Goal: Task Accomplishment & Management: Manage account settings

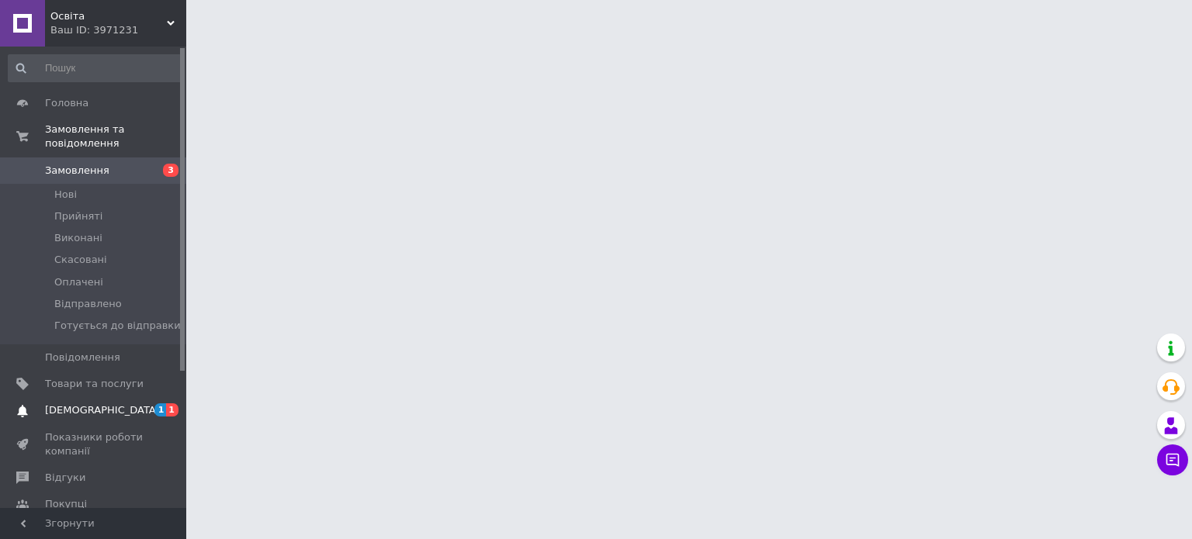
click at [82, 404] on span "[DEMOGRAPHIC_DATA]" at bounding box center [102, 411] width 115 height 14
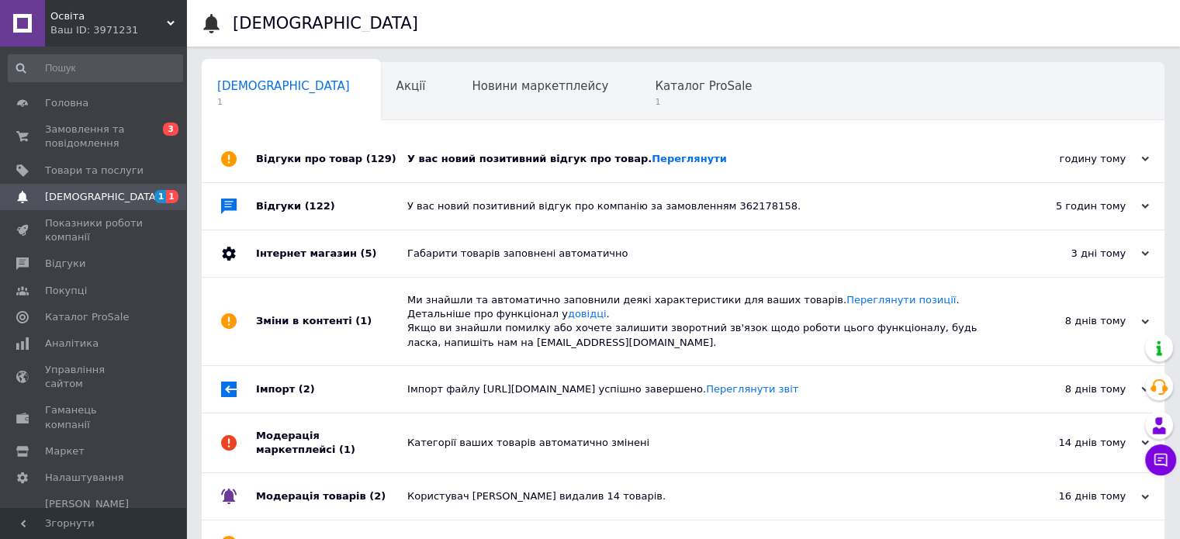
click at [479, 150] on div "У вас новий позитивний відгук про товар. Переглянути" at bounding box center [700, 159] width 587 height 47
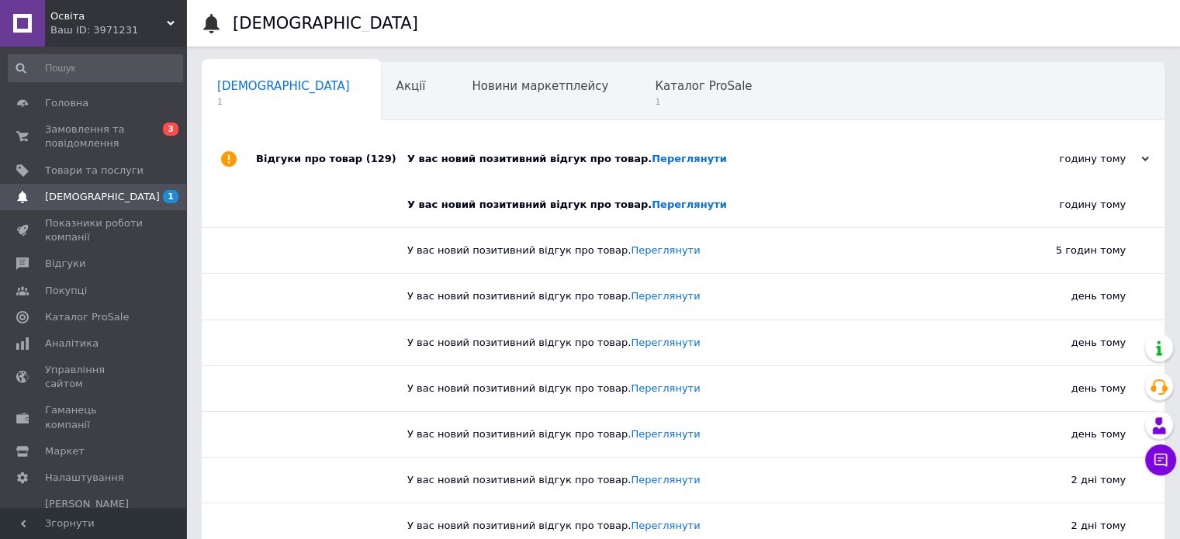
click at [481, 150] on div "У вас новий позитивний відгук про товар. Переглянути" at bounding box center [700, 159] width 587 height 47
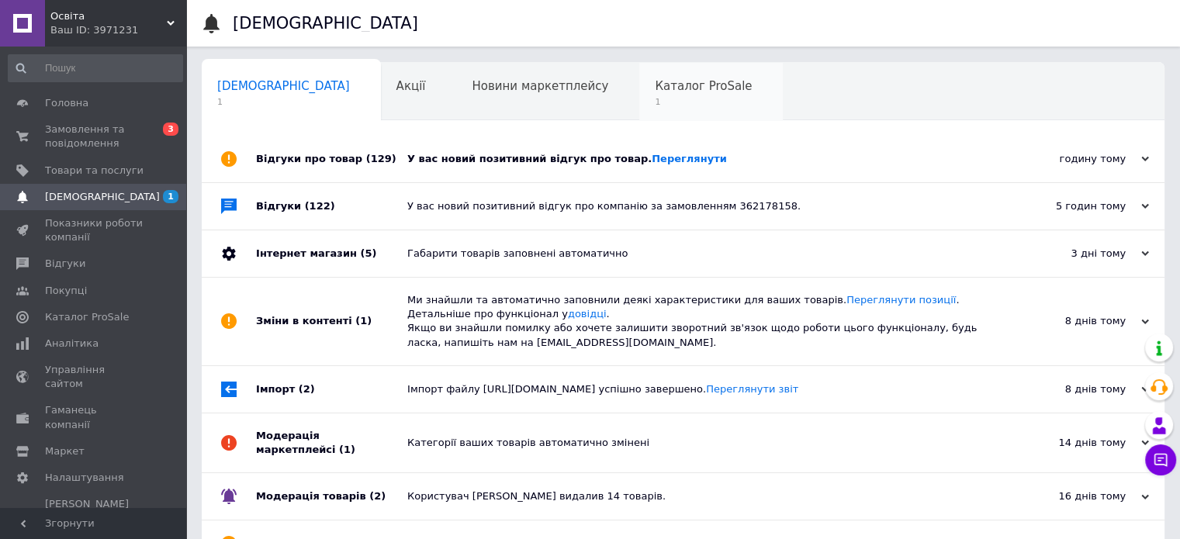
click at [655, 88] on span "Каталог ProSale" at bounding box center [703, 86] width 97 height 14
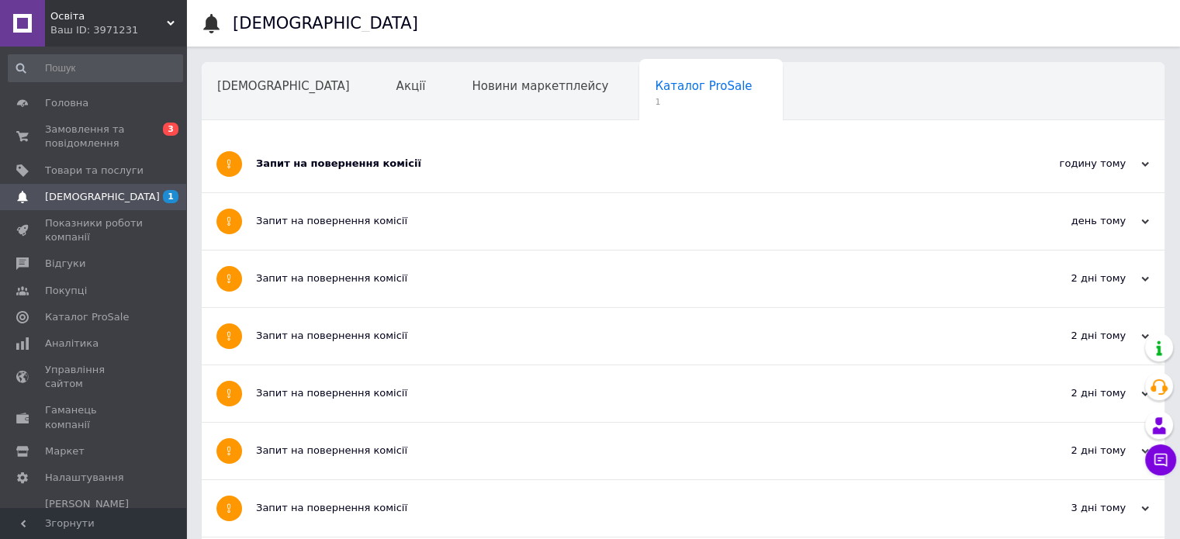
click at [346, 163] on div "Запит на повернення комісії" at bounding box center [625, 164] width 738 height 14
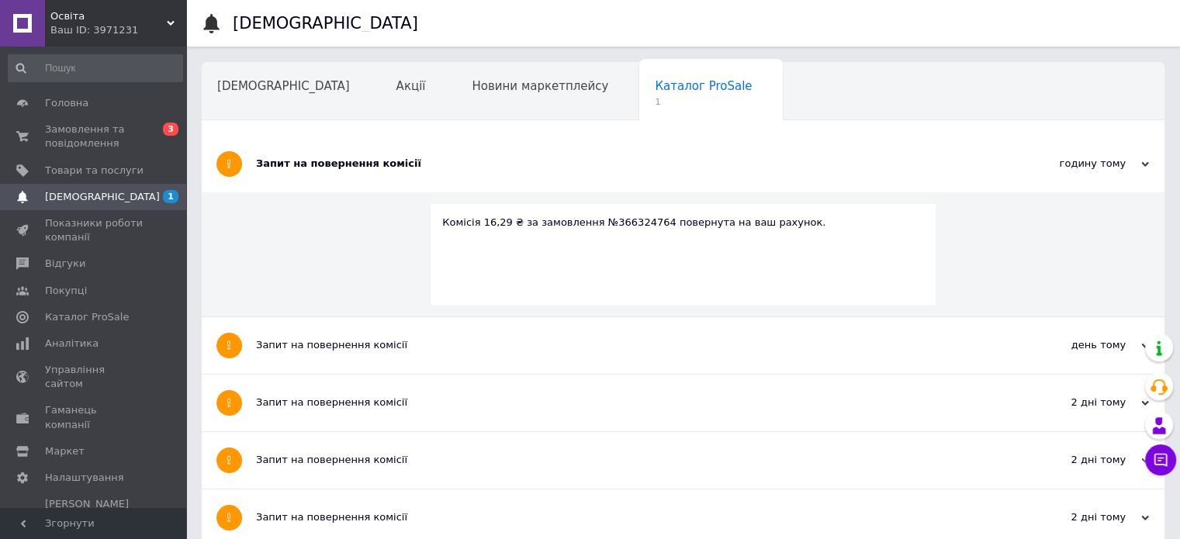
click at [346, 163] on div "Запит на повернення комісії" at bounding box center [625, 164] width 738 height 14
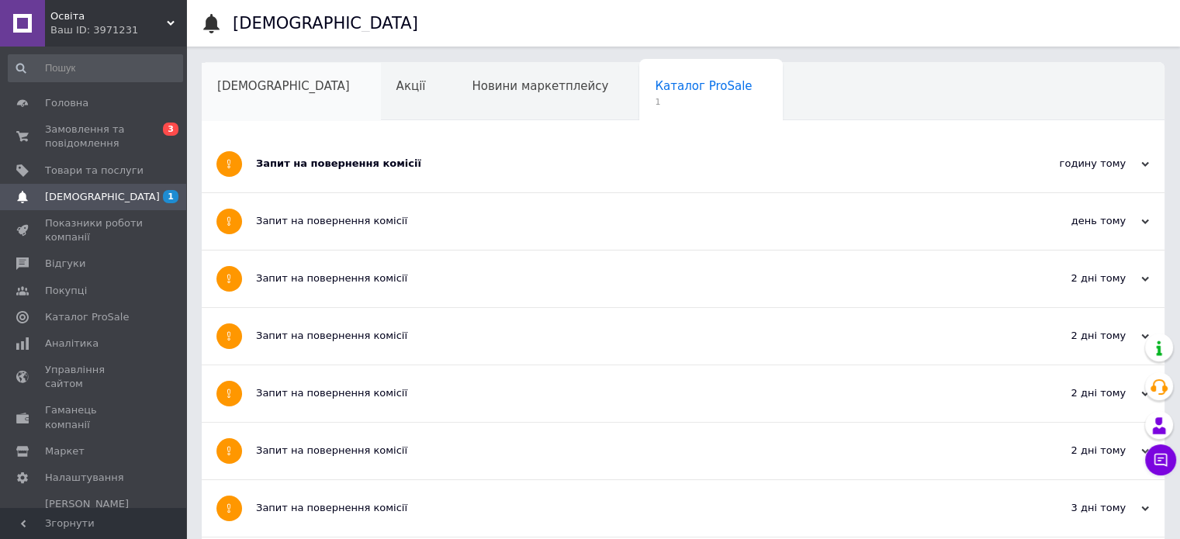
click at [278, 73] on div "[DEMOGRAPHIC_DATA]" at bounding box center [291, 92] width 179 height 59
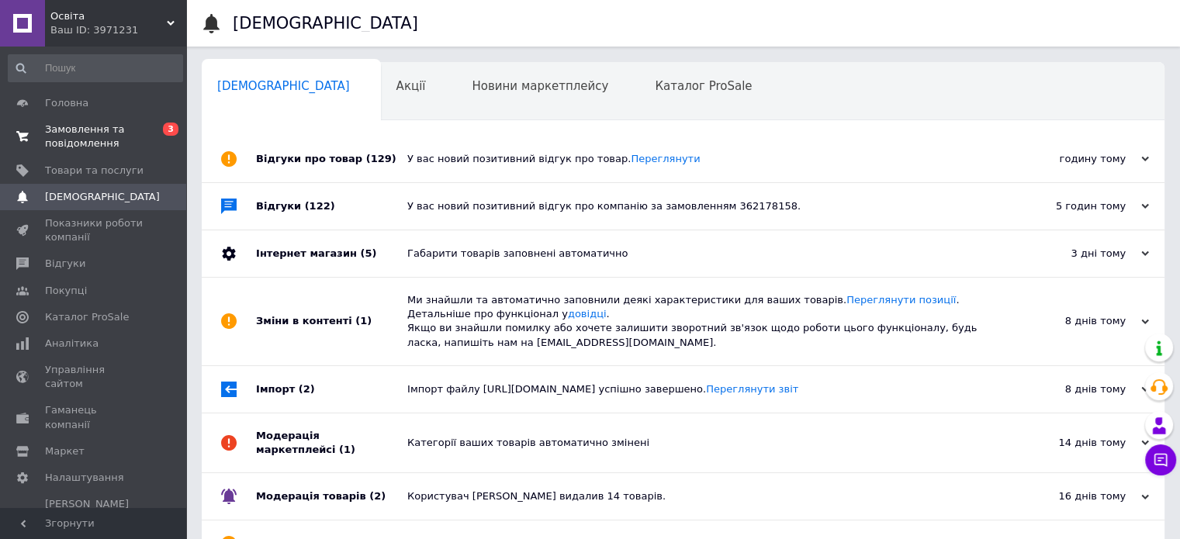
click at [81, 133] on span "Замовлення та повідомлення" at bounding box center [94, 137] width 99 height 28
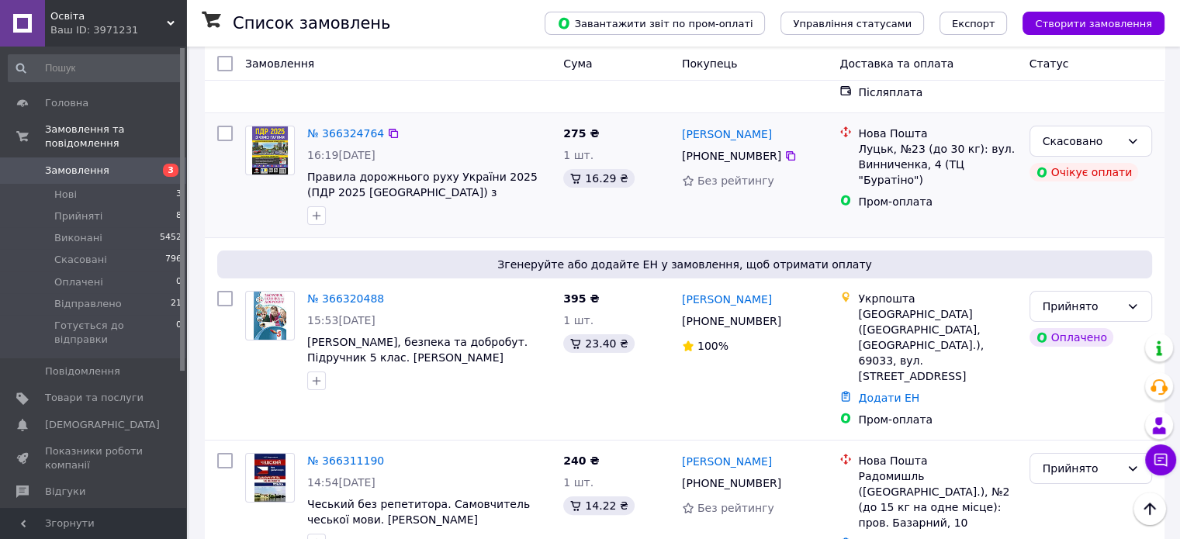
scroll to position [233, 0]
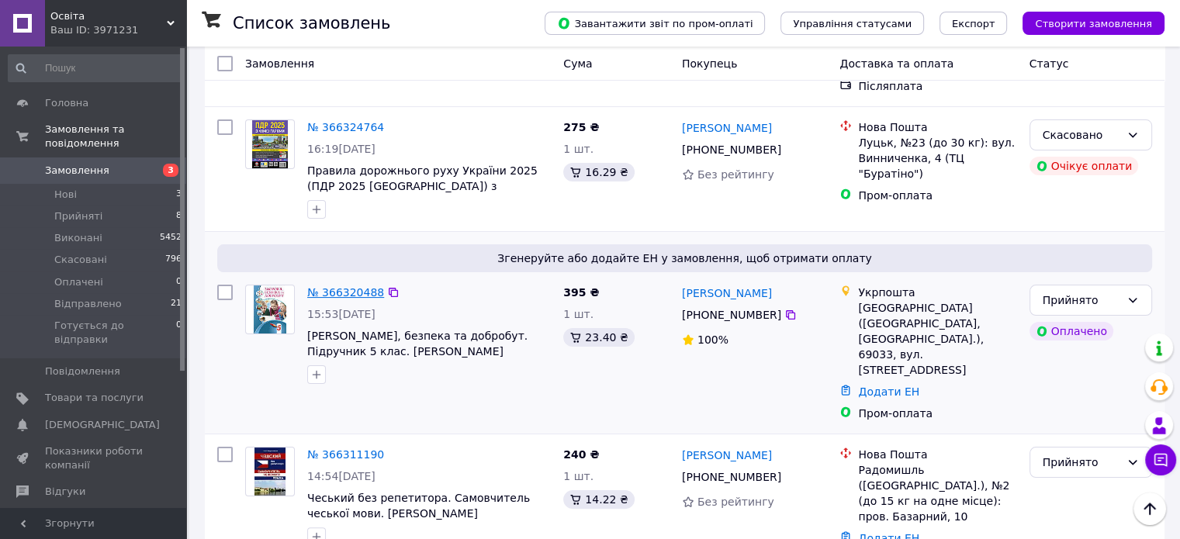
click at [354, 286] on link "№ 366320488" at bounding box center [345, 292] width 77 height 12
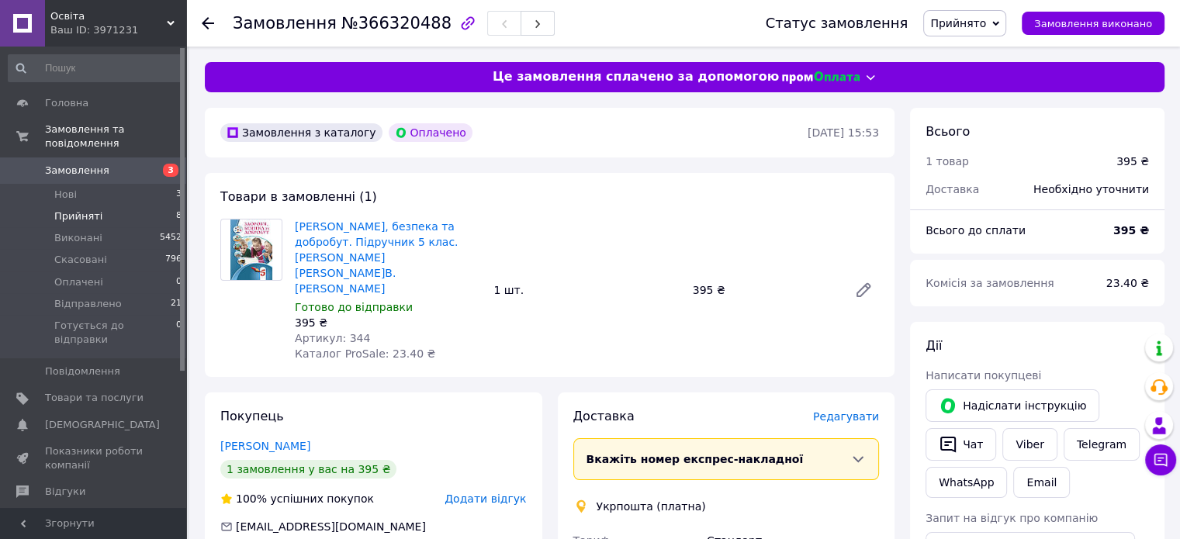
click at [69, 210] on span "Прийняті" at bounding box center [78, 217] width 48 height 14
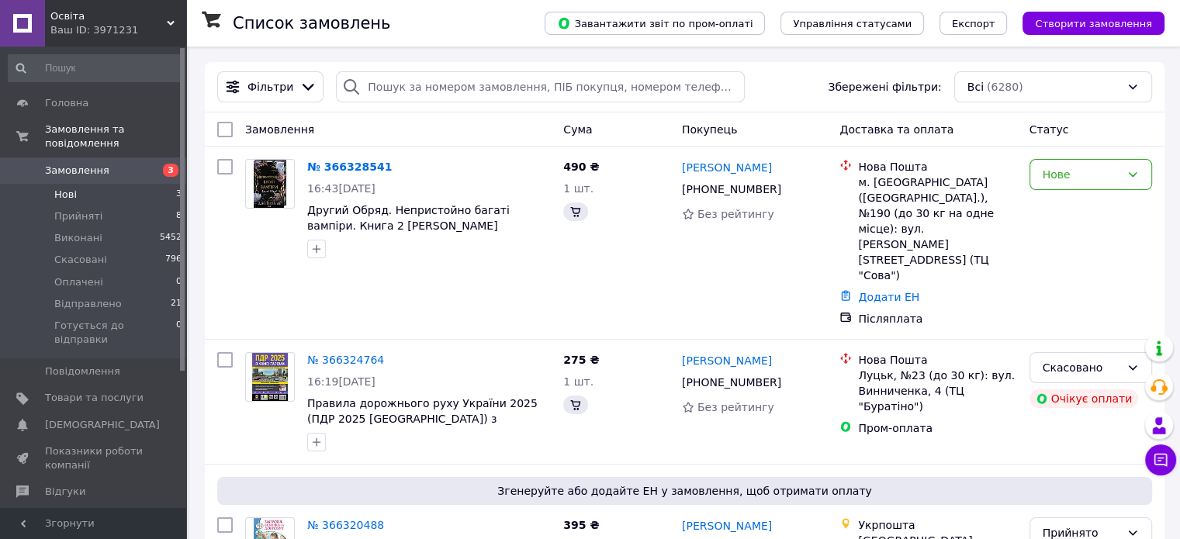
click at [68, 188] on span "Нові" at bounding box center [65, 195] width 23 height 14
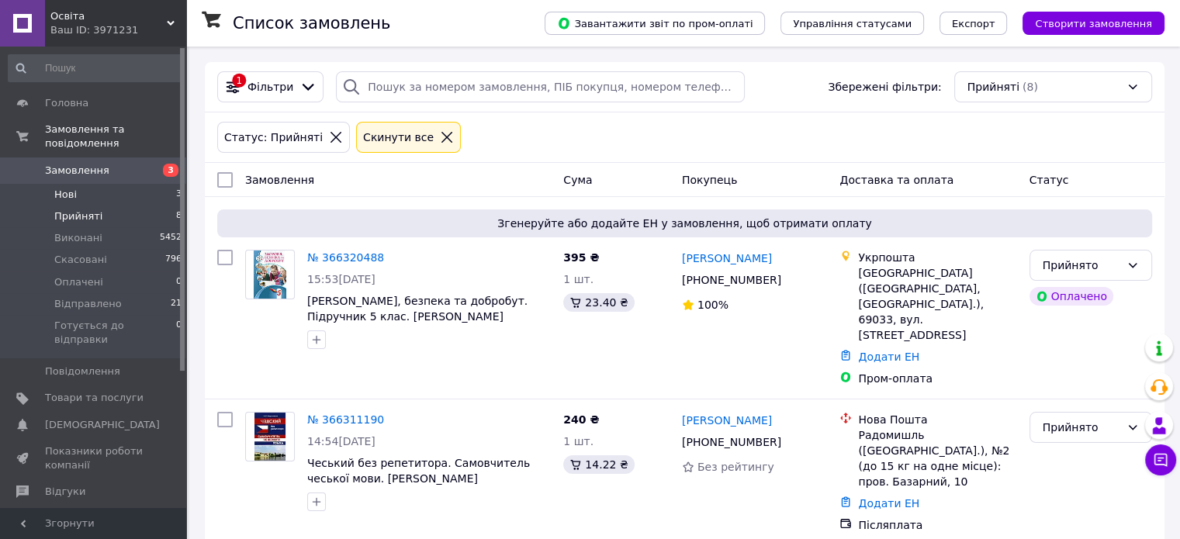
click at [44, 184] on li "Нові 3" at bounding box center [95, 195] width 191 height 22
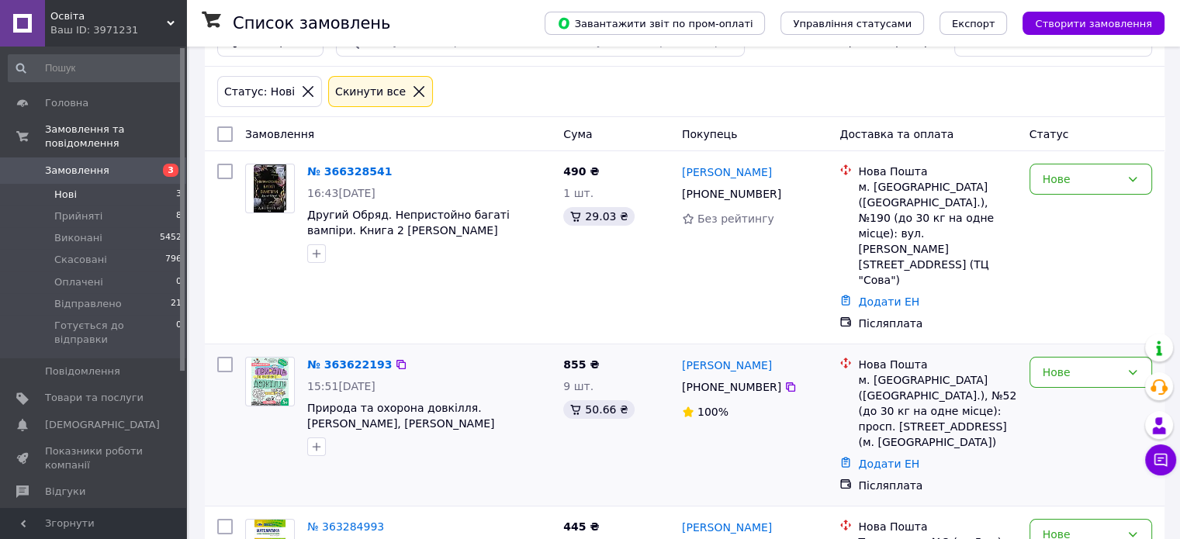
scroll to position [88, 0]
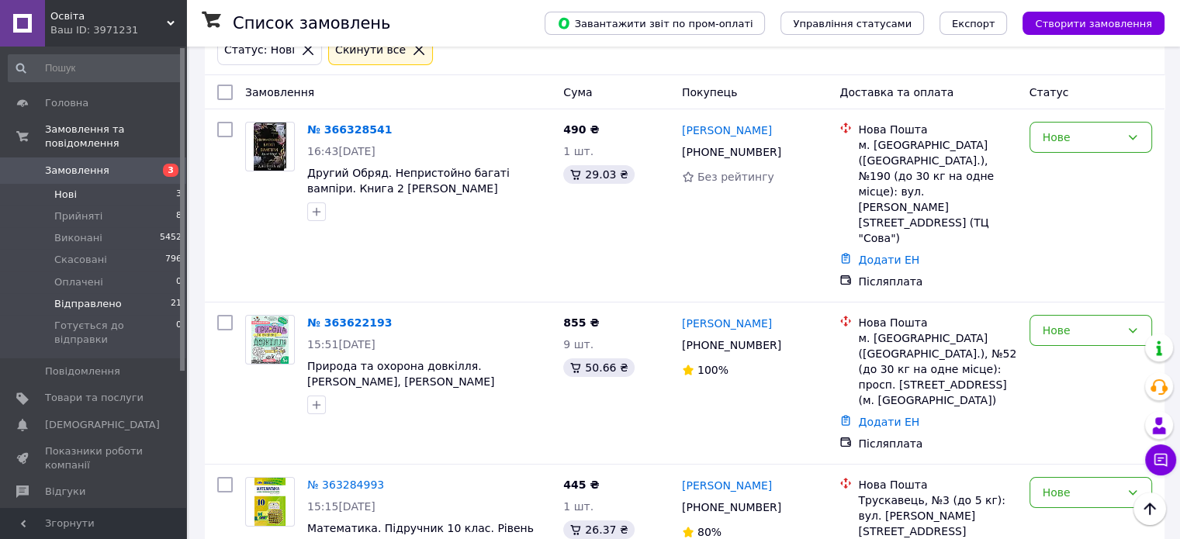
click at [78, 297] on span "Відправлено" at bounding box center [88, 304] width 68 height 14
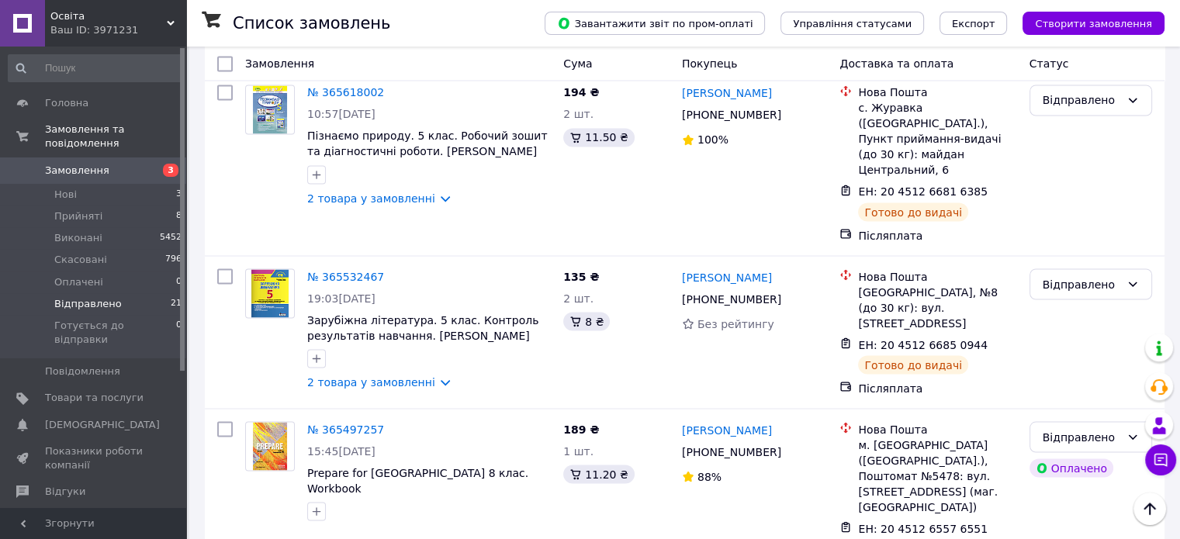
scroll to position [2772, 0]
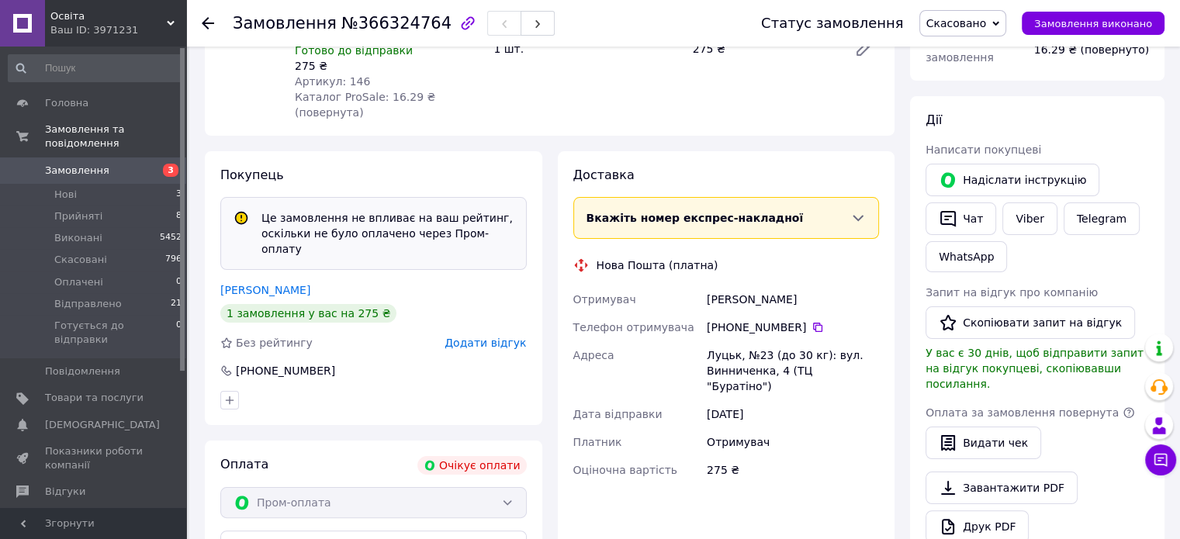
scroll to position [543, 0]
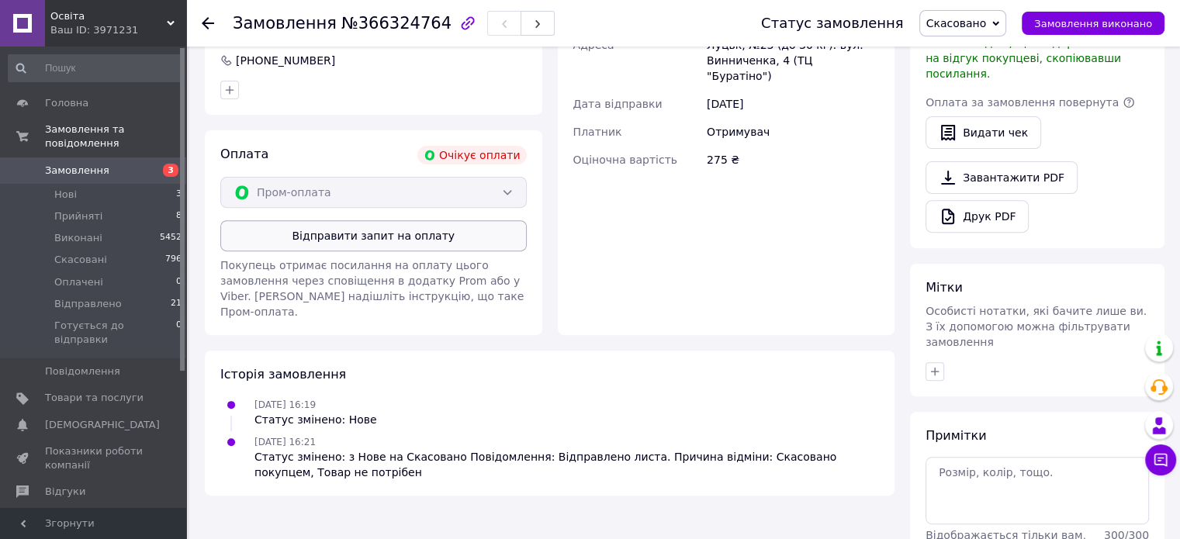
click at [413, 220] on button "Відправити запит на оплату" at bounding box center [373, 235] width 307 height 31
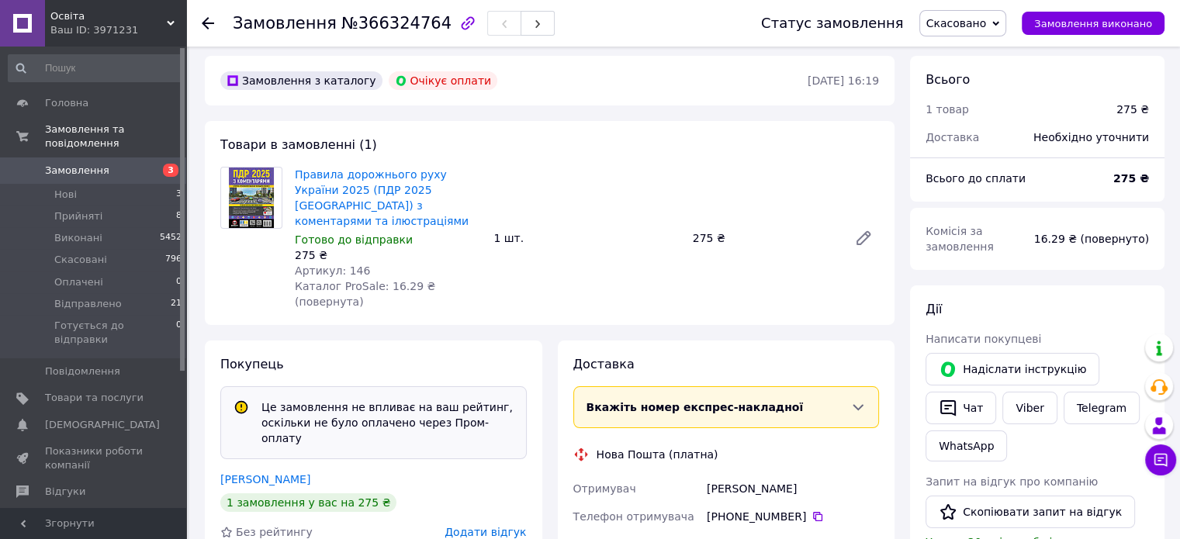
scroll to position [0, 0]
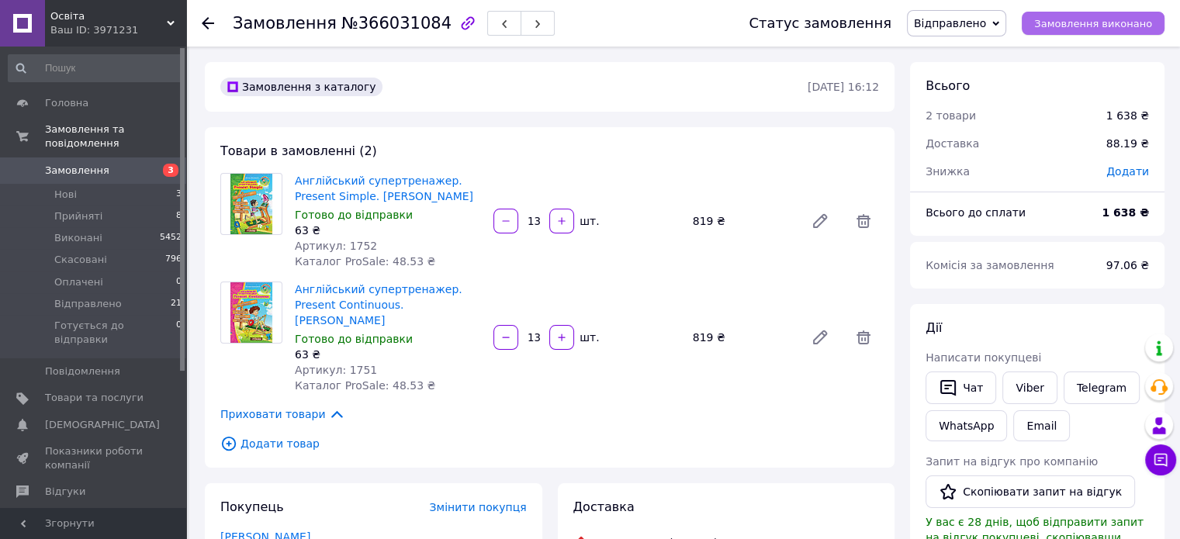
click at [1077, 33] on button "Замовлення виконано" at bounding box center [1093, 23] width 143 height 23
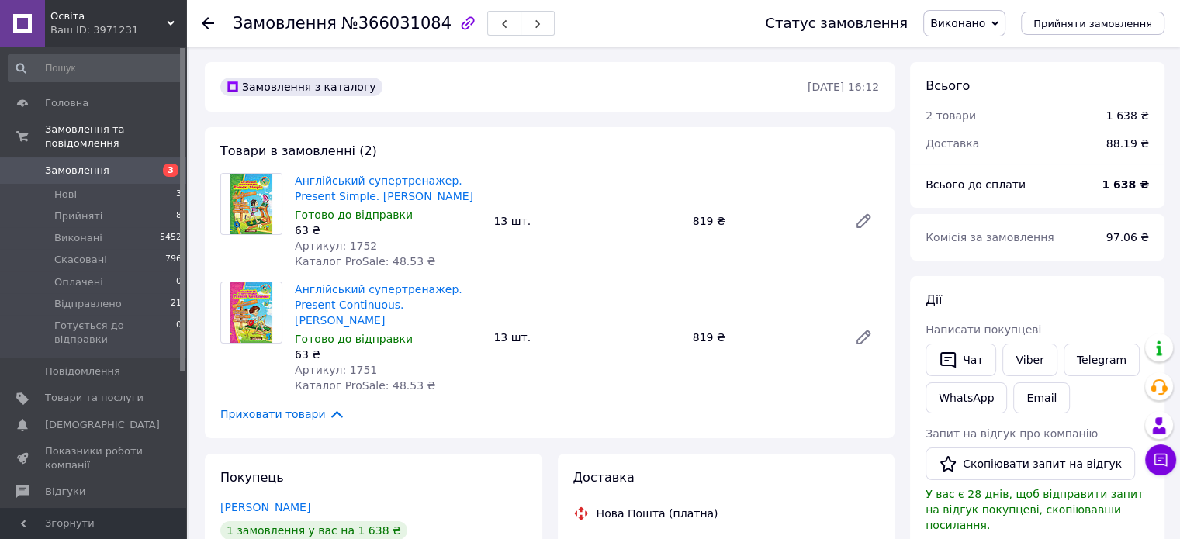
click at [208, 17] on icon at bounding box center [208, 23] width 12 height 12
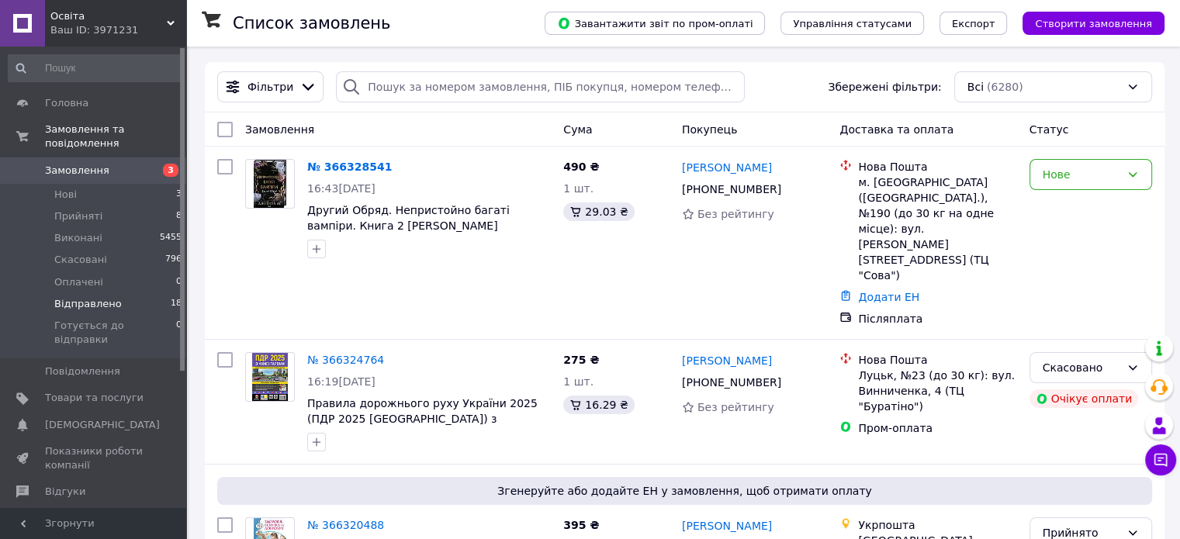
click at [91, 297] on span "Відправлено" at bounding box center [88, 304] width 68 height 14
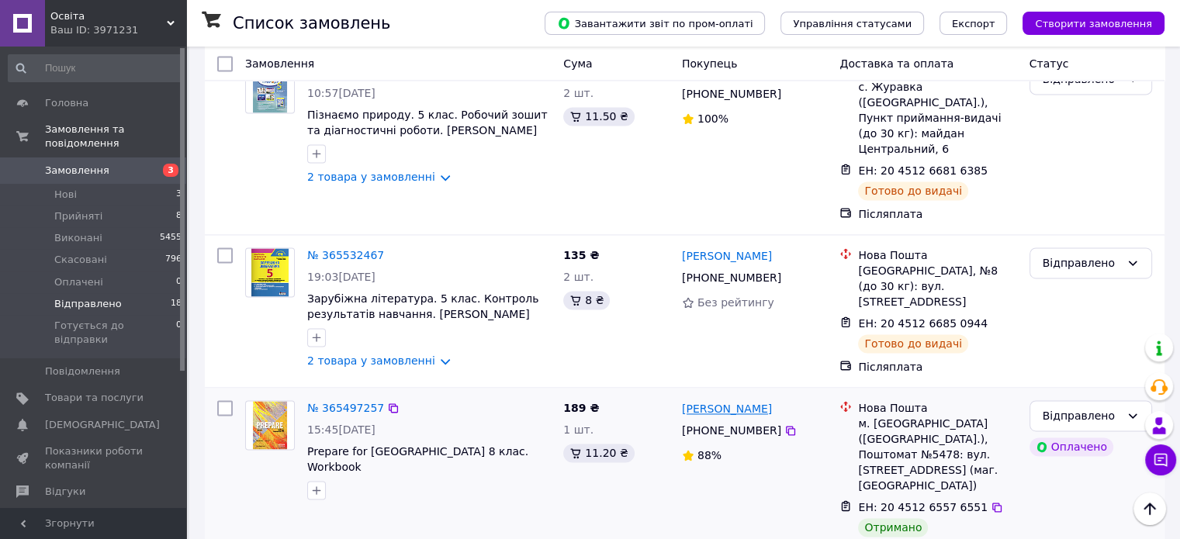
scroll to position [2405, 0]
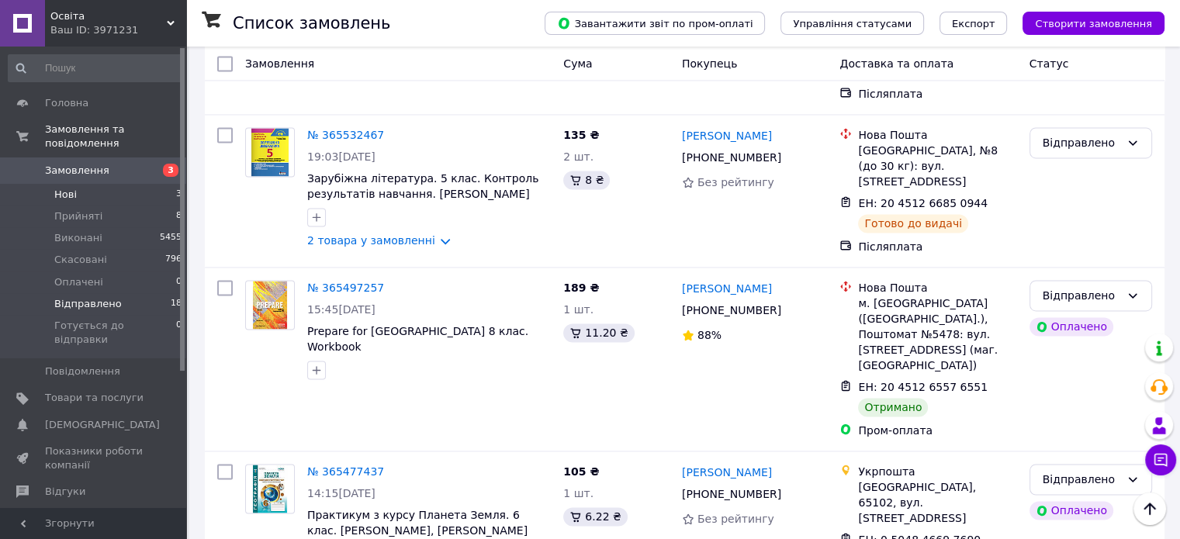
click at [68, 188] on span "Нові" at bounding box center [65, 195] width 23 height 14
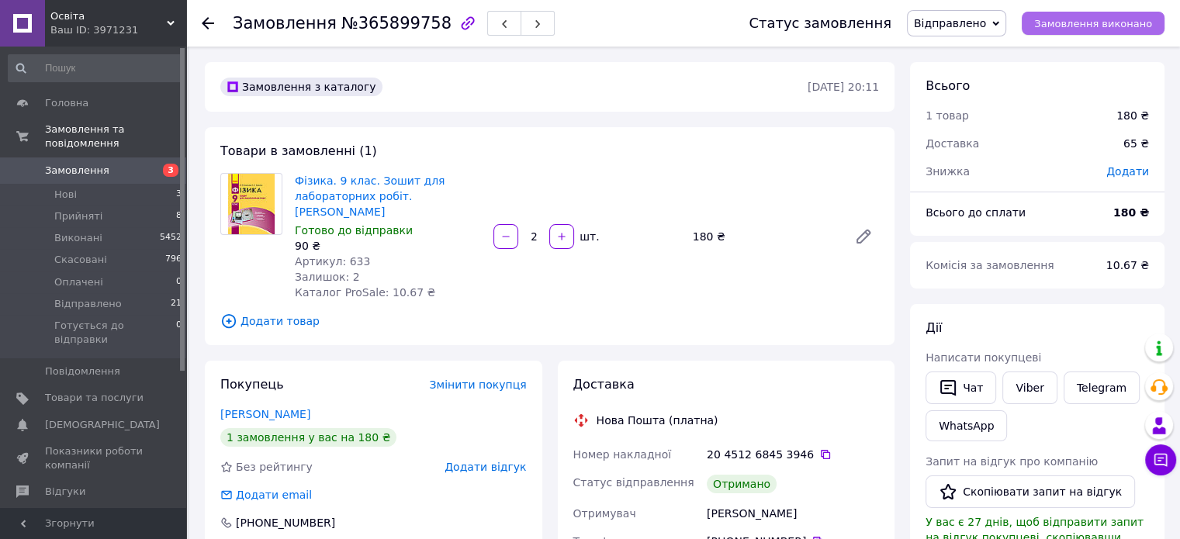
click at [1138, 26] on span "Замовлення виконано" at bounding box center [1093, 24] width 118 height 12
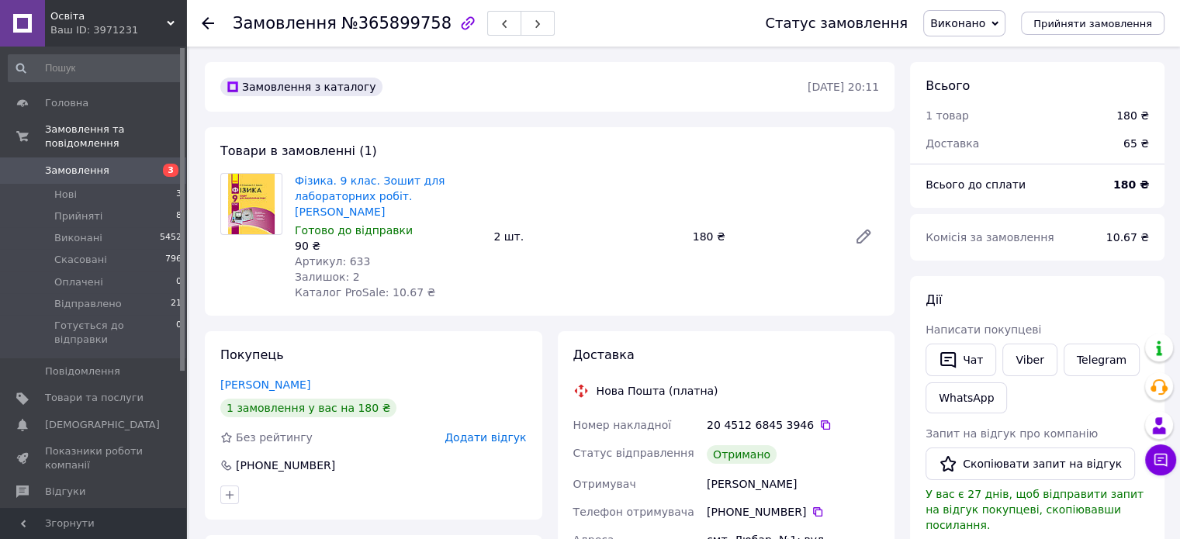
click at [520, 431] on span "Додати відгук" at bounding box center [485, 437] width 81 height 12
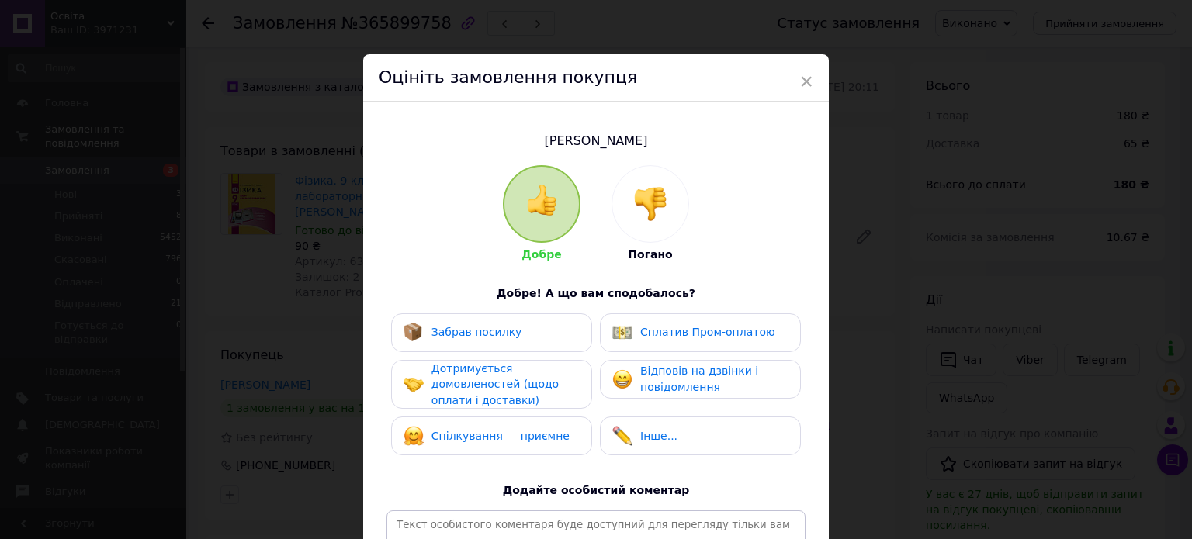
click at [517, 342] on div "Забрав посилку" at bounding box center [491, 333] width 201 height 39
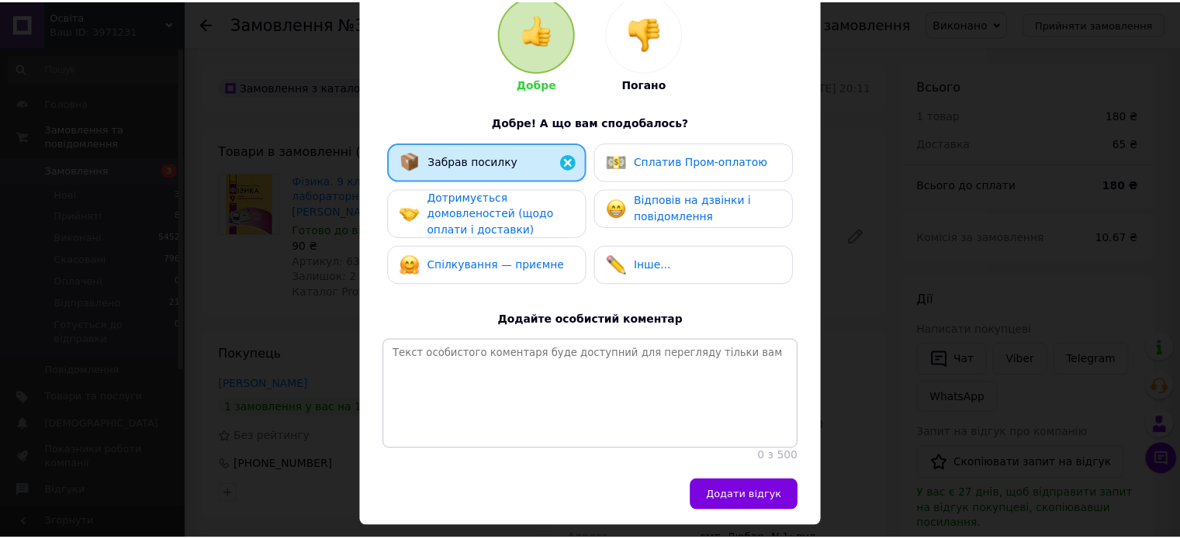
scroll to position [227, 0]
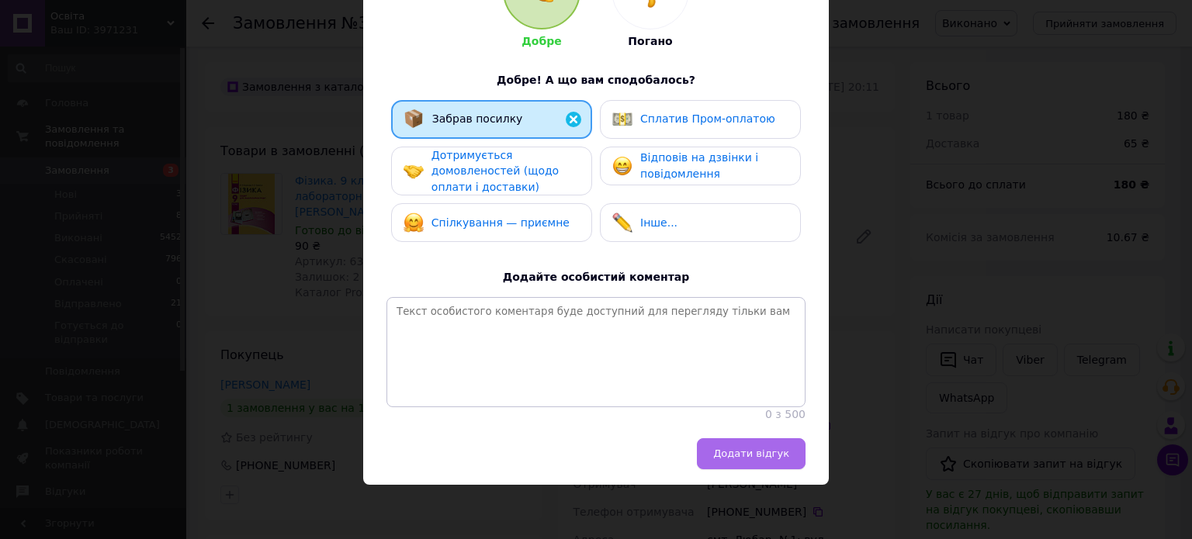
click at [753, 456] on span "Додати відгук" at bounding box center [751, 454] width 76 height 12
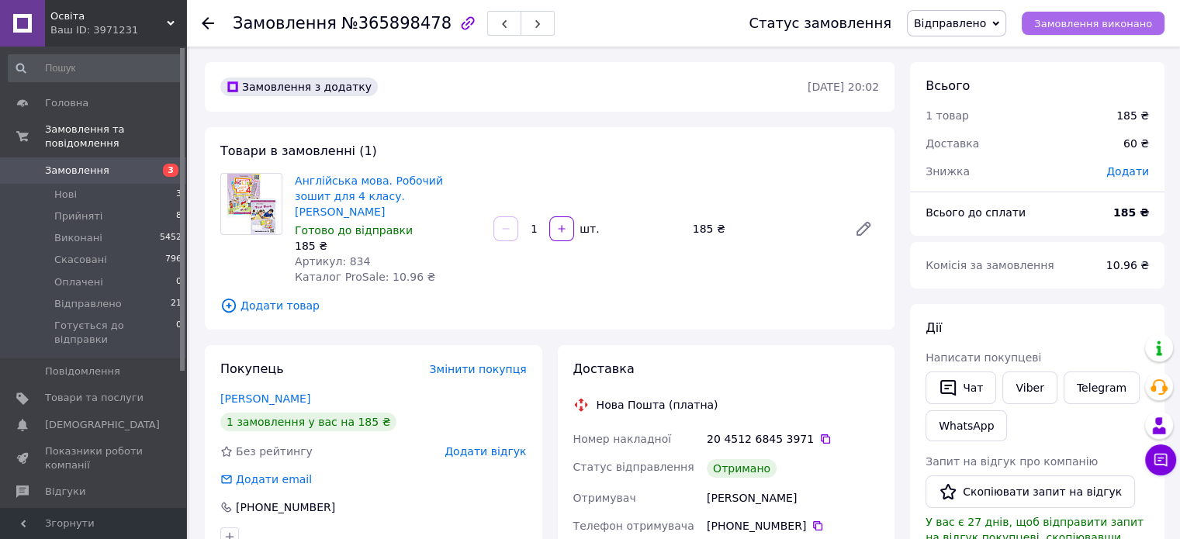
click at [1112, 22] on span "Замовлення виконано" at bounding box center [1093, 24] width 118 height 12
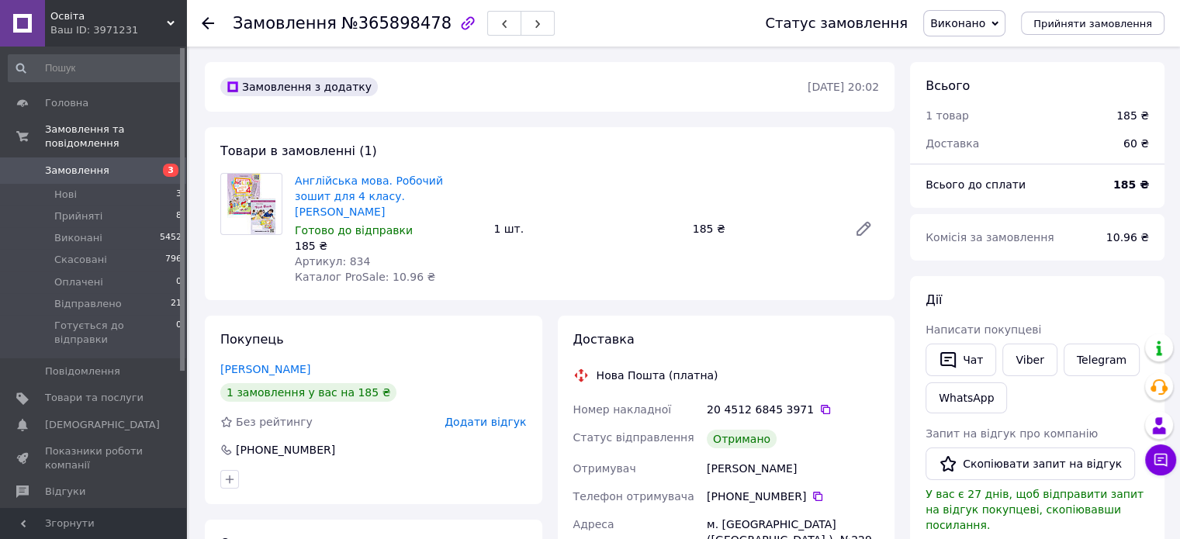
click at [488, 416] on span "Додати відгук" at bounding box center [485, 422] width 81 height 12
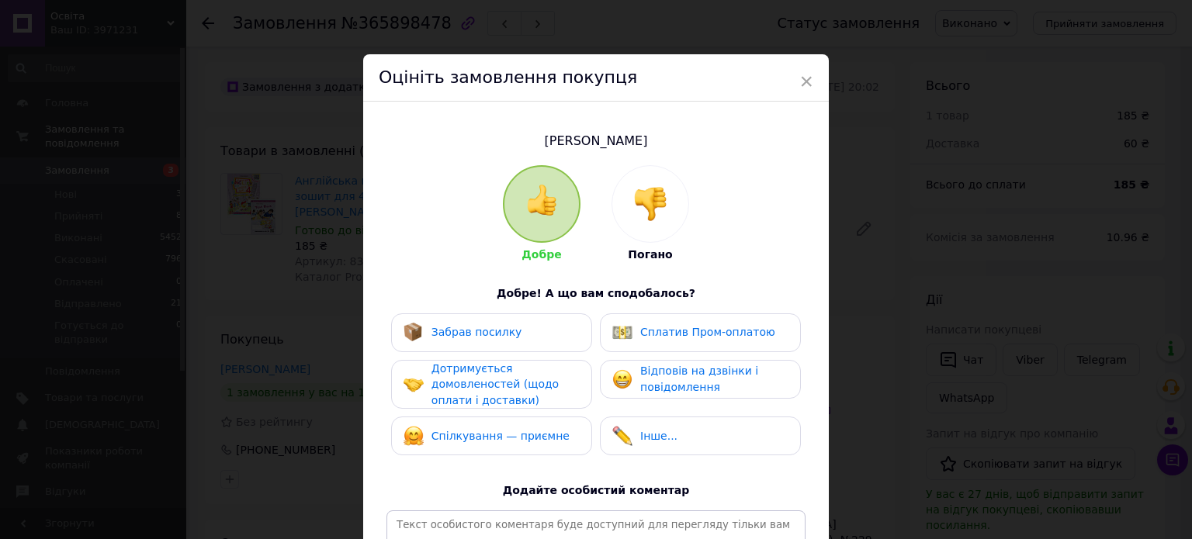
click at [487, 310] on div "Добре Погано Добре! А що вам сподобалось? Забрав посилку Сплатив Пром-оплатою Д…" at bounding box center [595, 400] width 419 height 470
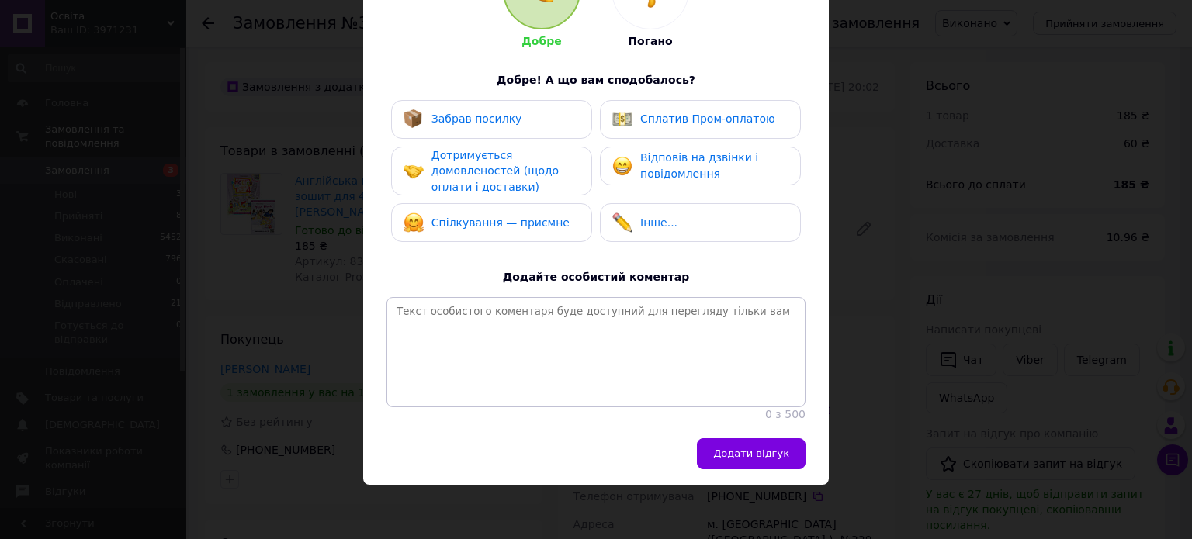
scroll to position [72, 0]
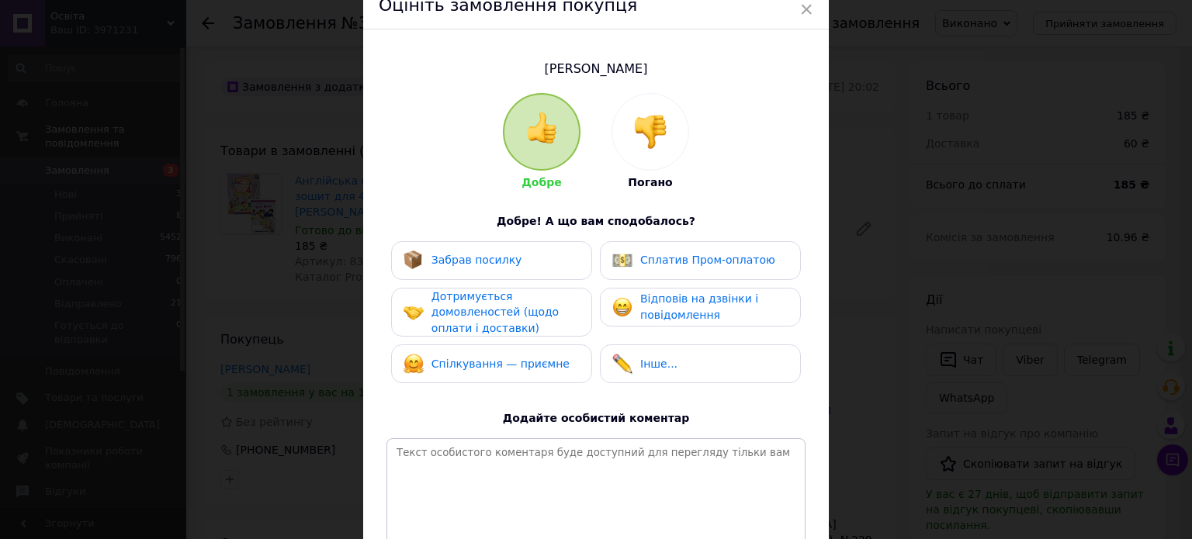
drag, startPoint x: 506, startPoint y: 262, endPoint x: 652, endPoint y: 383, distance: 189.1
click at [506, 263] on span "Забрав посилку" at bounding box center [476, 260] width 91 height 12
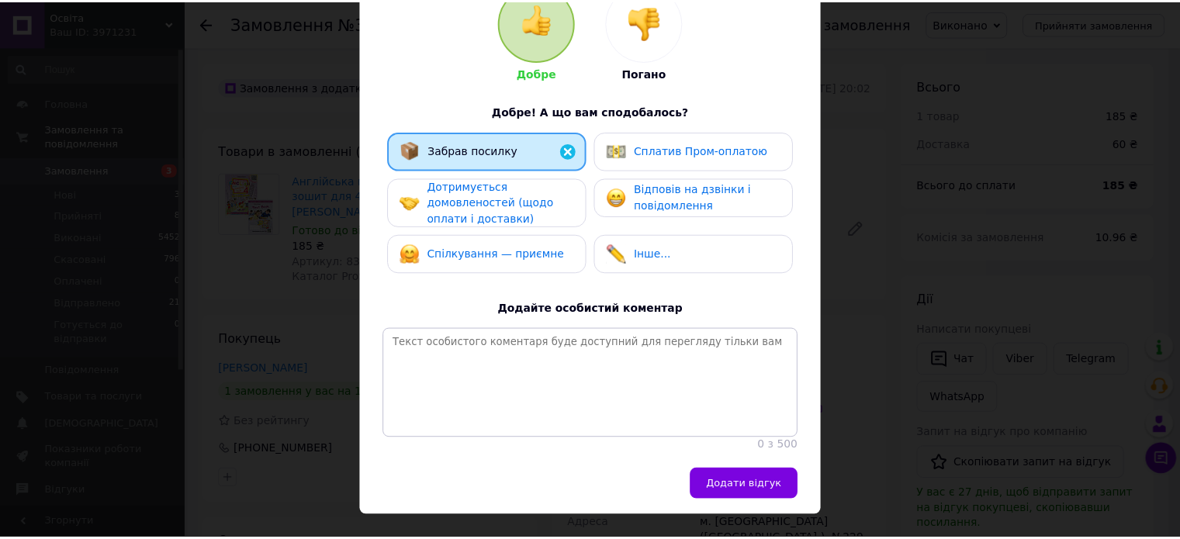
scroll to position [227, 0]
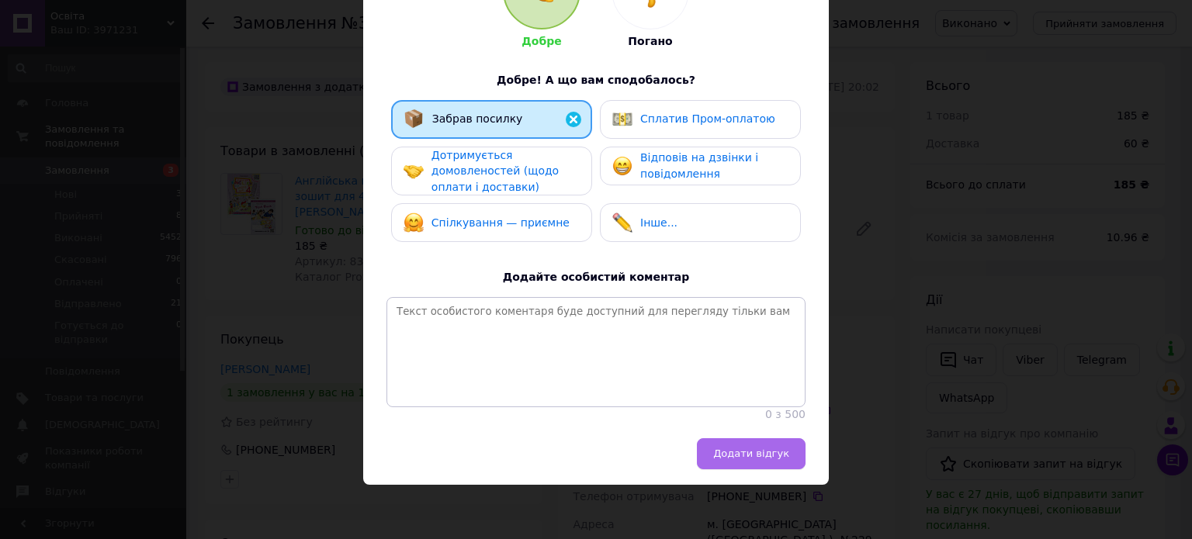
click at [771, 448] on span "Додати відгук" at bounding box center [751, 454] width 76 height 12
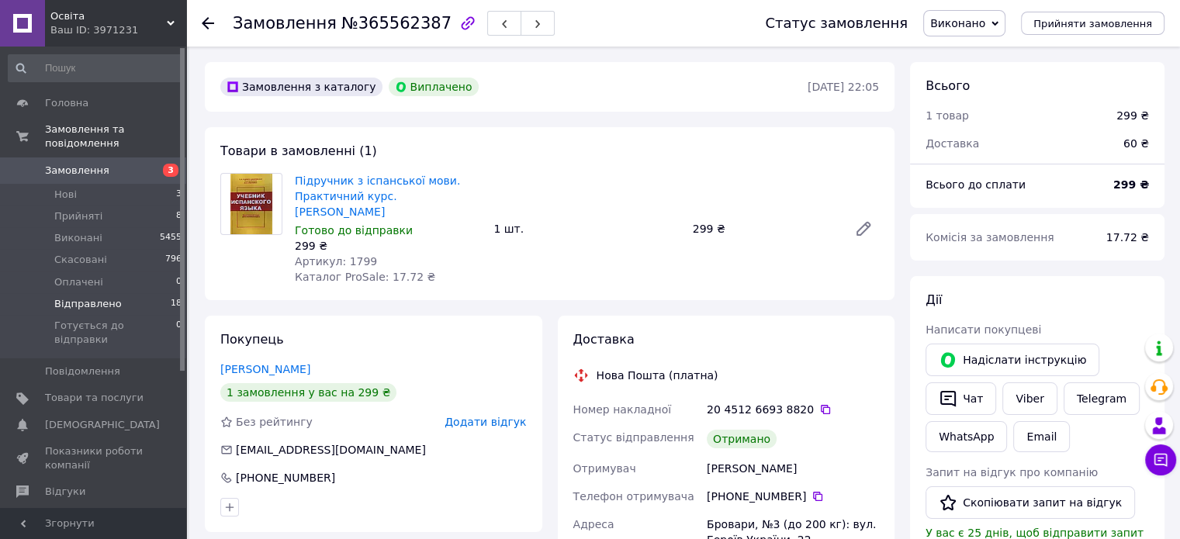
click at [70, 297] on span "Відправлено" at bounding box center [88, 304] width 68 height 14
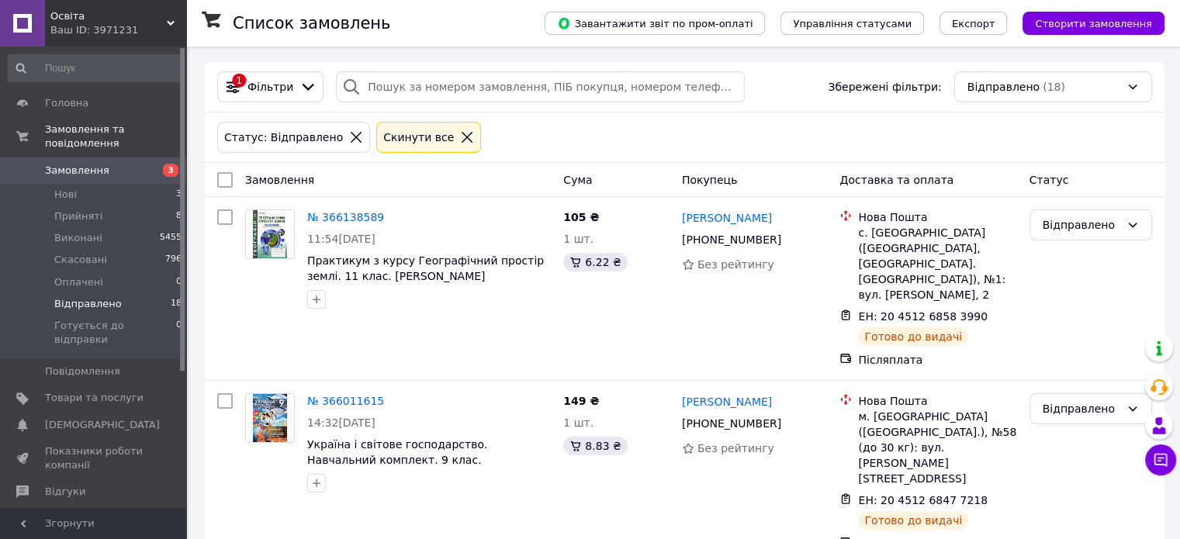
scroll to position [466, 0]
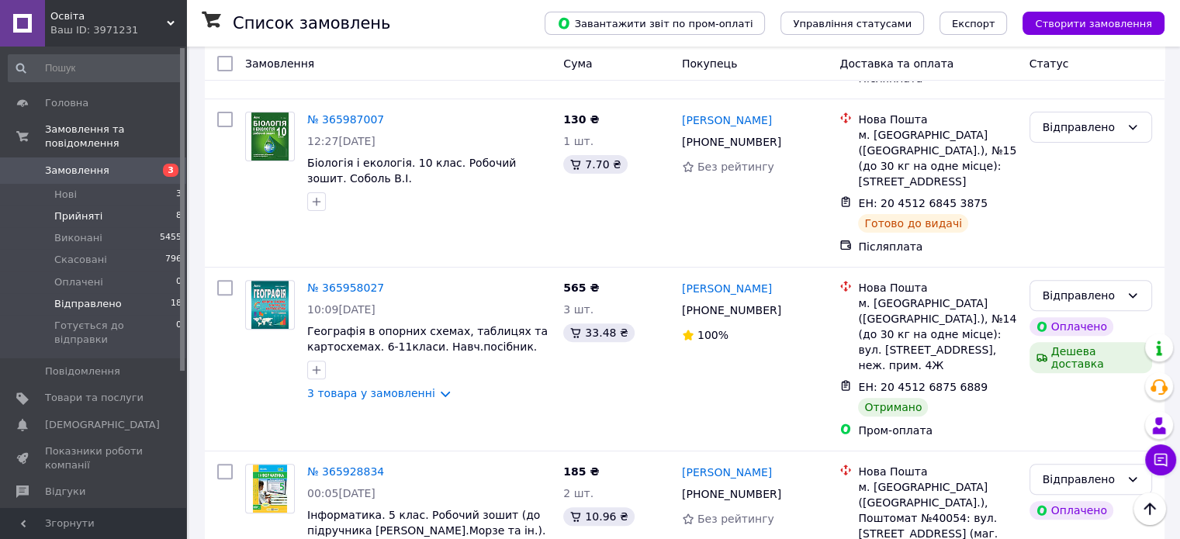
click at [79, 210] on span "Прийняті" at bounding box center [78, 217] width 48 height 14
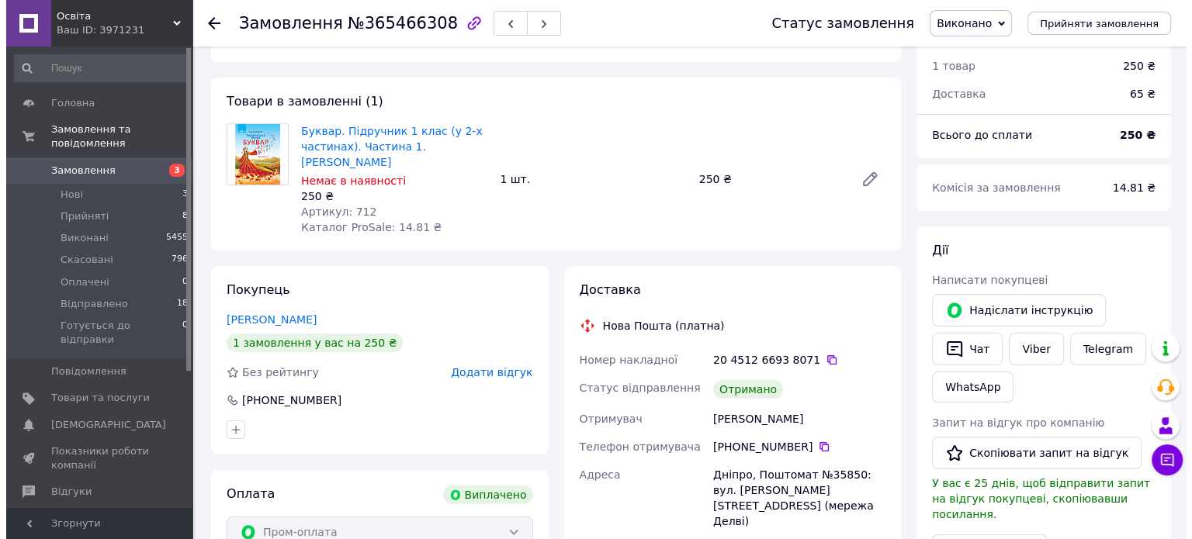
scroll to position [78, 0]
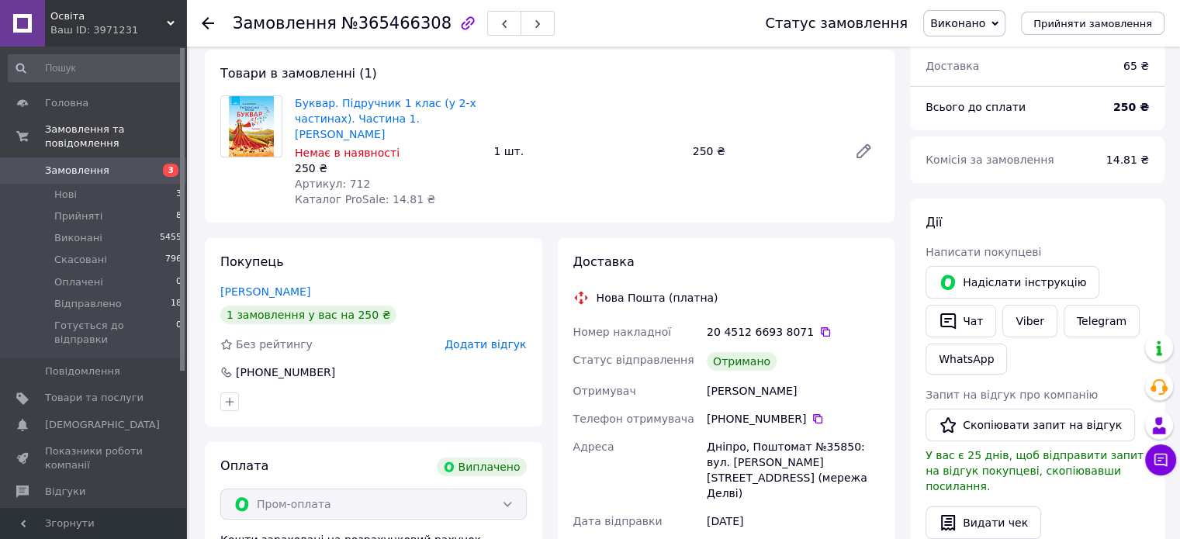
click at [486, 338] on span "Додати відгук" at bounding box center [485, 344] width 81 height 12
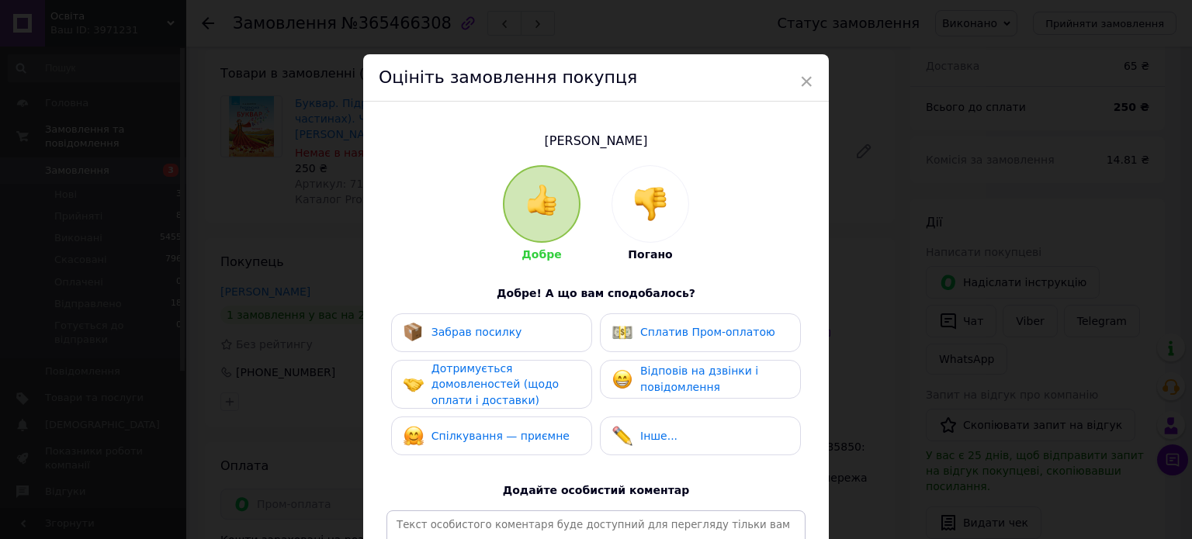
drag, startPoint x: 471, startPoint y: 324, endPoint x: 490, endPoint y: 322, distance: 18.8
click at [474, 326] on span "Забрав посилку" at bounding box center [476, 332] width 91 height 12
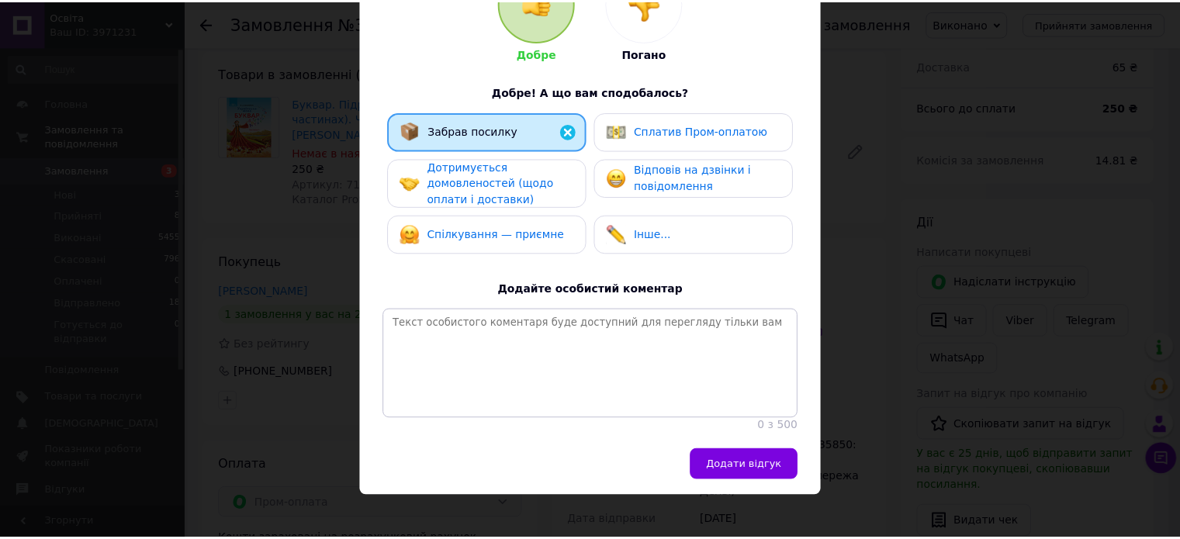
scroll to position [227, 0]
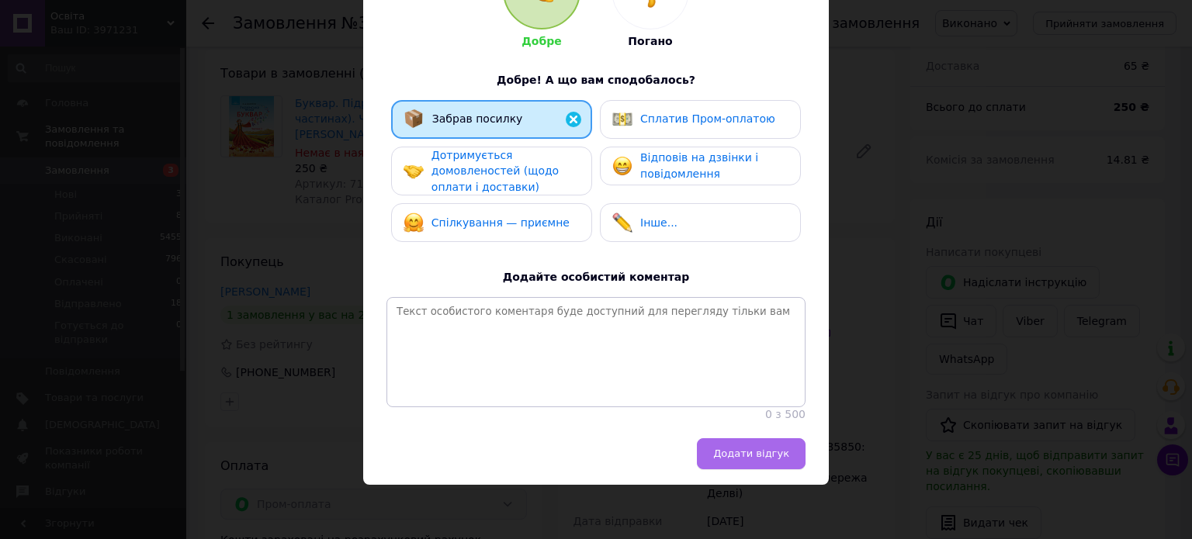
click at [781, 440] on button "Додати відгук" at bounding box center [751, 453] width 109 height 31
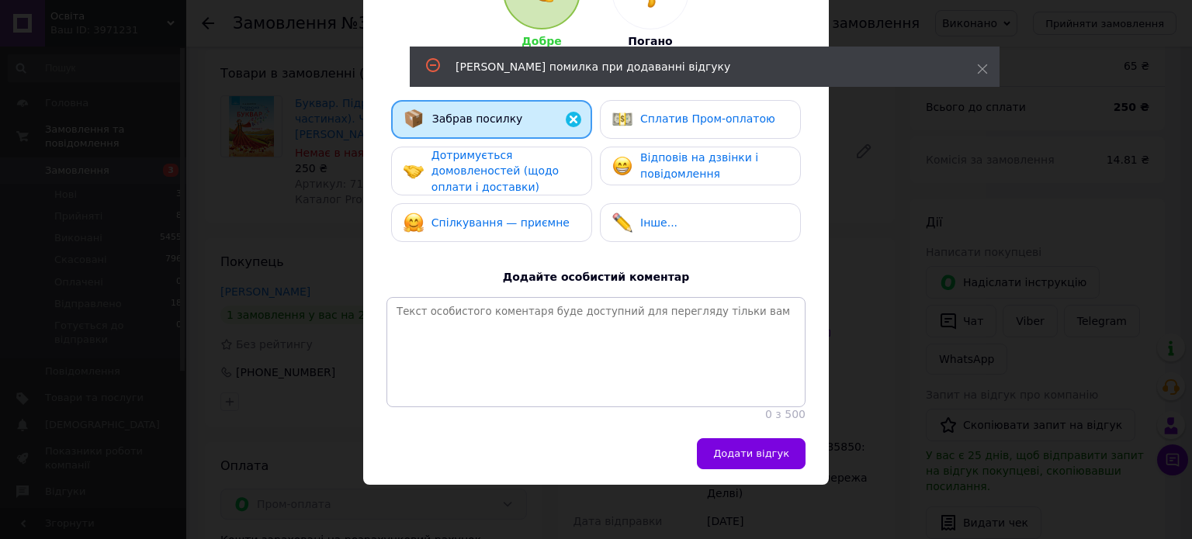
click at [880, 231] on div "× Оцініть замовлення покупця [PERSON_NAME] Погано Добре! А що вам сподобалось? …" at bounding box center [596, 269] width 1192 height 539
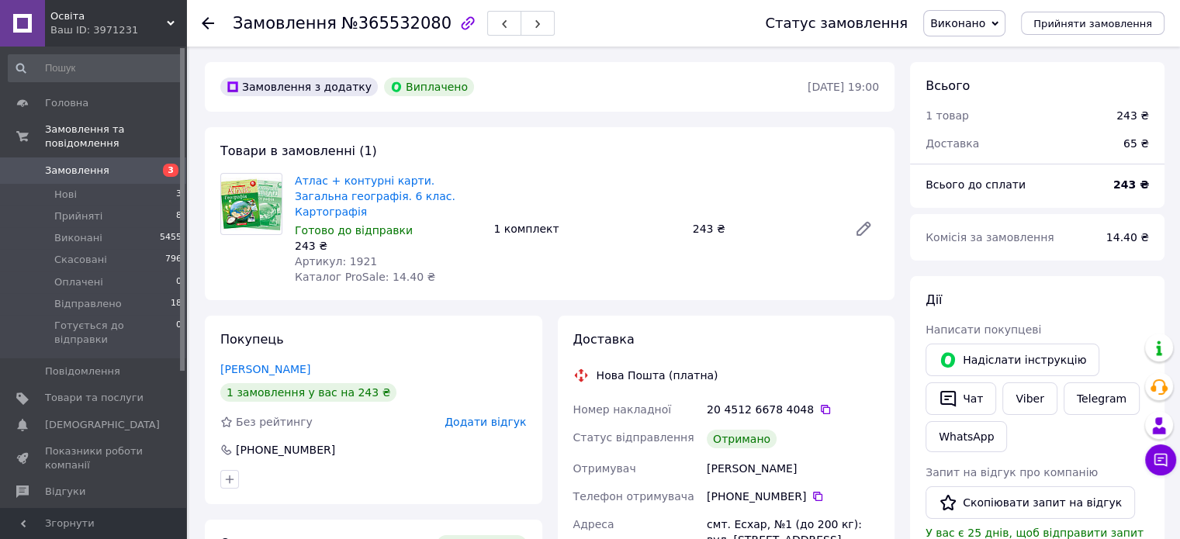
click at [485, 416] on span "Додати відгук" at bounding box center [485, 422] width 81 height 12
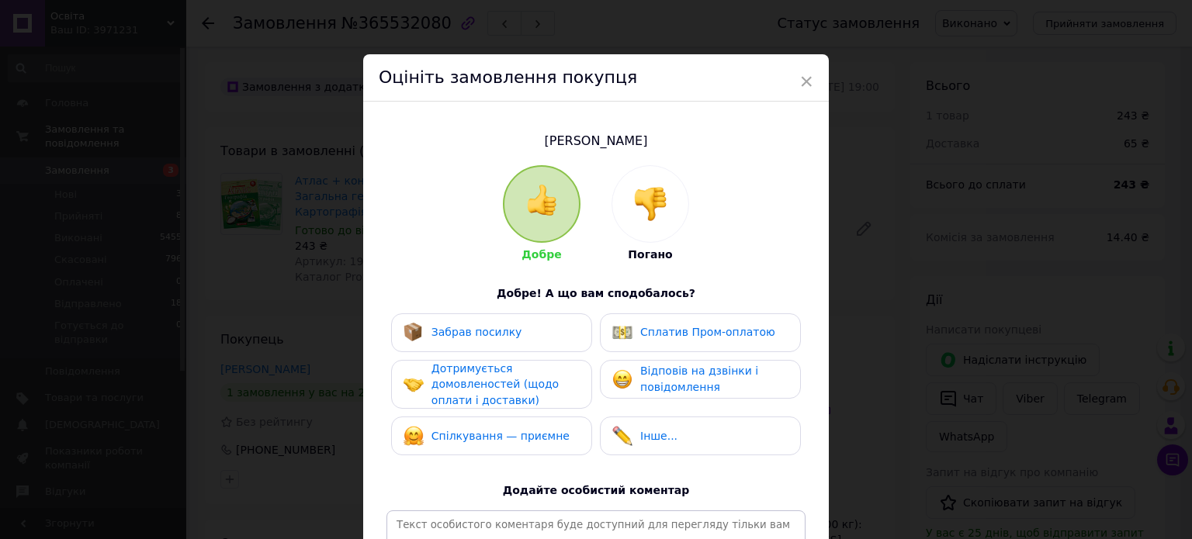
click at [480, 334] on span "Забрав посилку" at bounding box center [476, 332] width 91 height 12
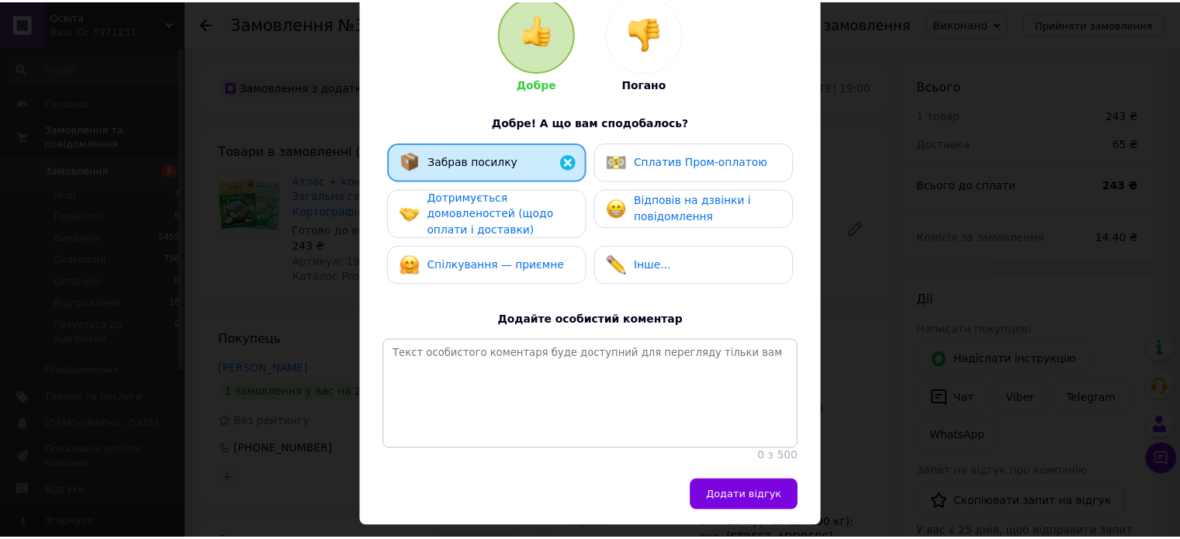
scroll to position [227, 0]
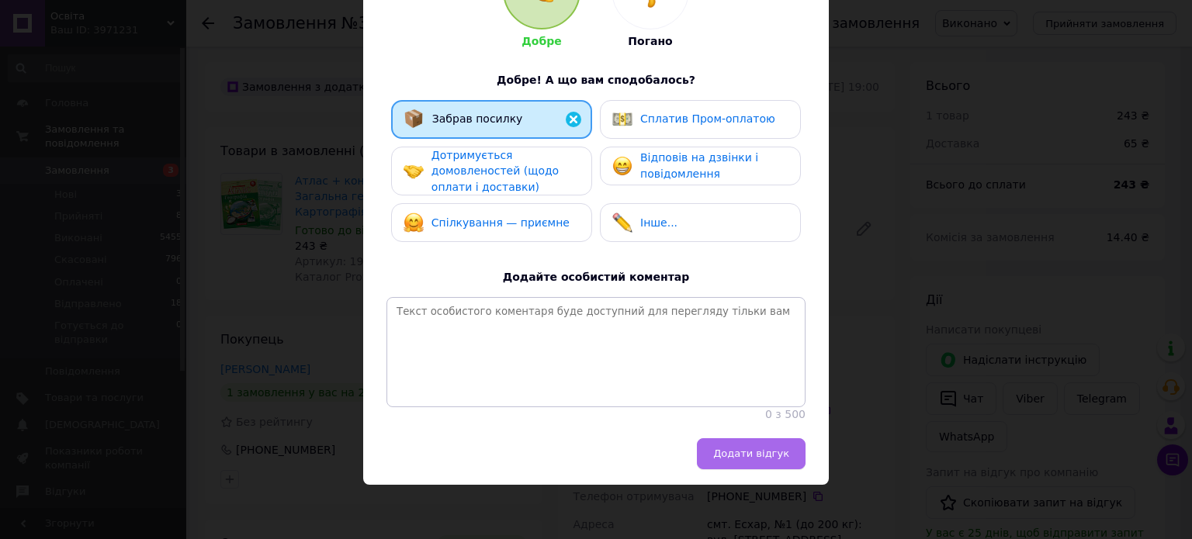
click at [772, 449] on span "Додати відгук" at bounding box center [751, 454] width 76 height 12
